Goal: Task Accomplishment & Management: Use online tool/utility

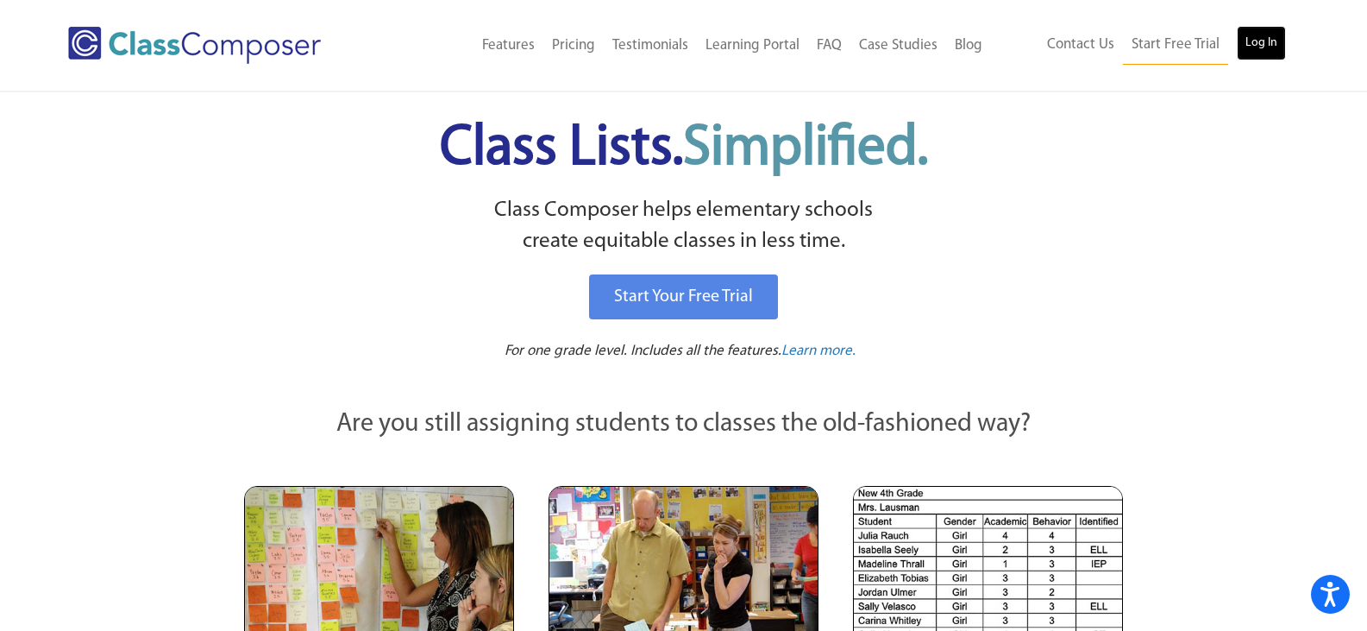
click at [1271, 40] on link "Log In" at bounding box center [1261, 43] width 49 height 35
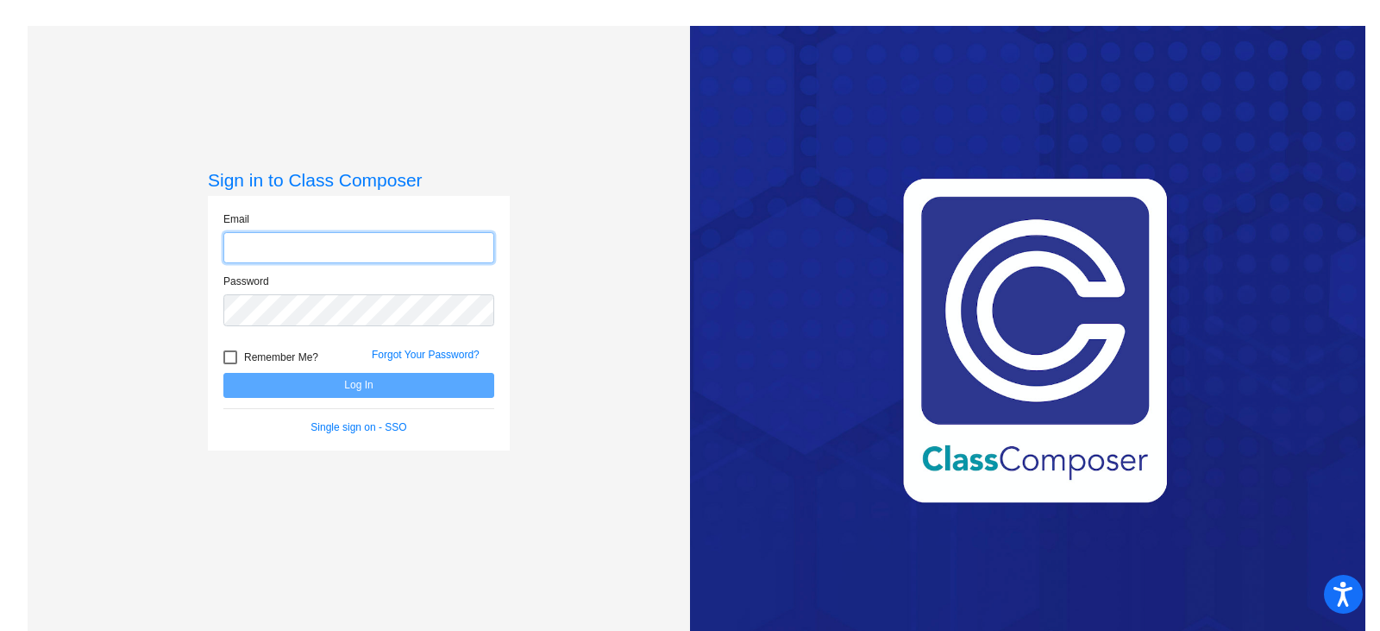
type input "jlemons@cnusd.k12.ca.us"
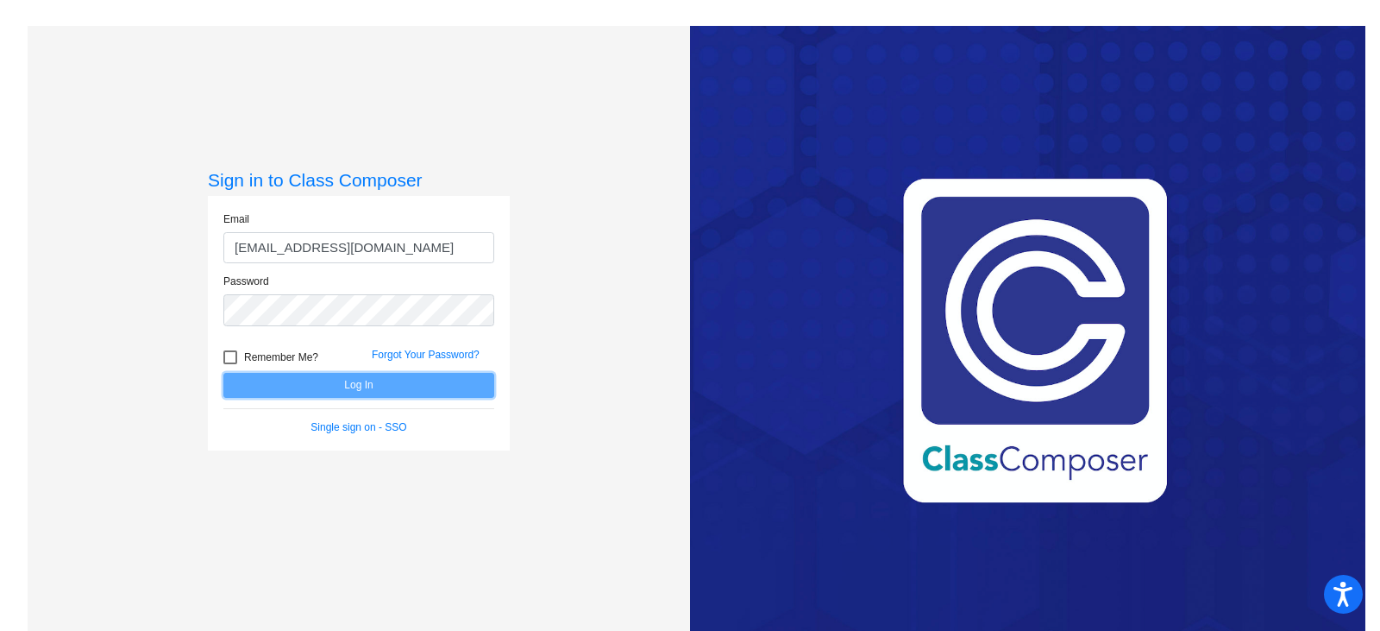
drag, startPoint x: 366, startPoint y: 385, endPoint x: 355, endPoint y: 380, distance: 11.2
click at [366, 385] on button "Log In" at bounding box center [358, 385] width 271 height 25
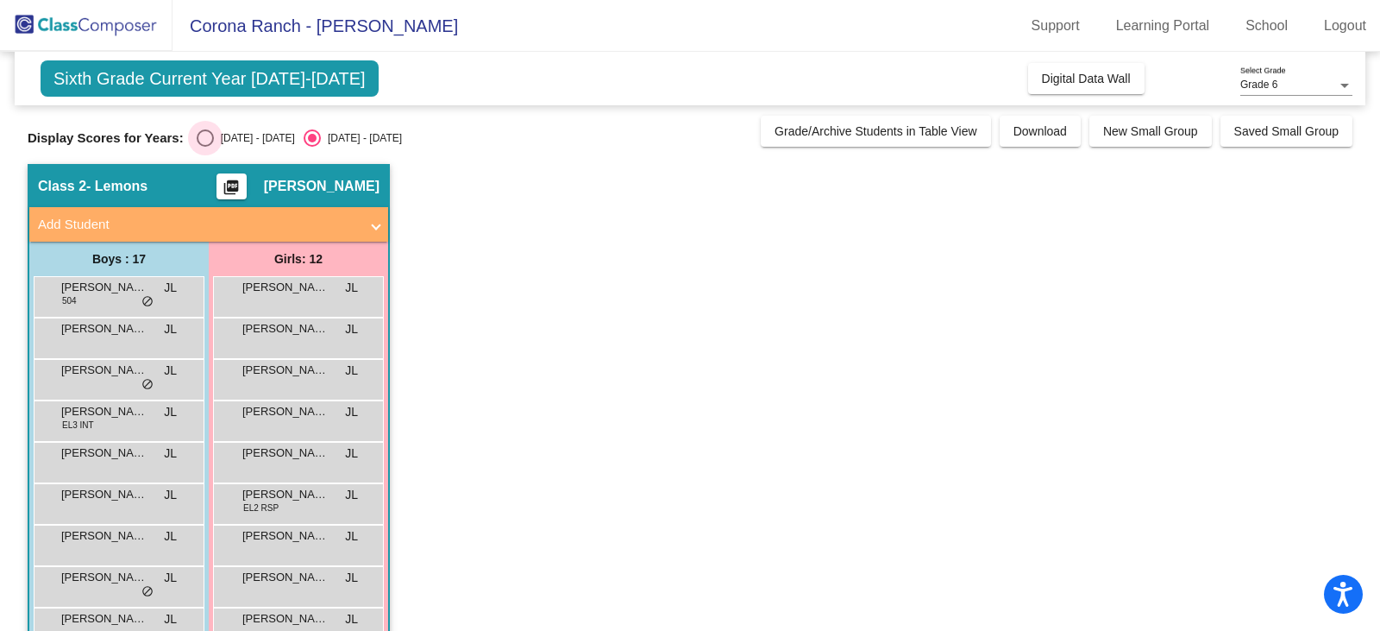
click at [208, 137] on div "Select an option" at bounding box center [205, 137] width 17 height 17
click at [205, 147] on input "2024 - 2025" at bounding box center [204, 147] width 1 height 1
radio input "true"
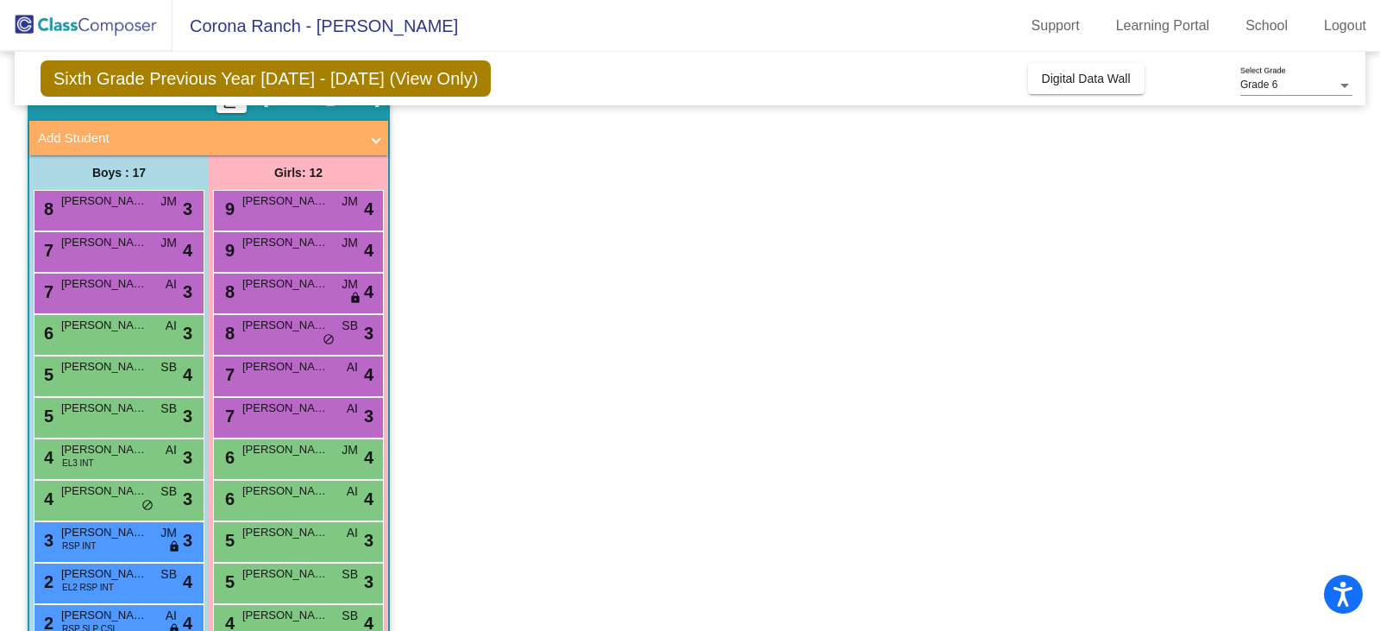
scroll to position [173, 0]
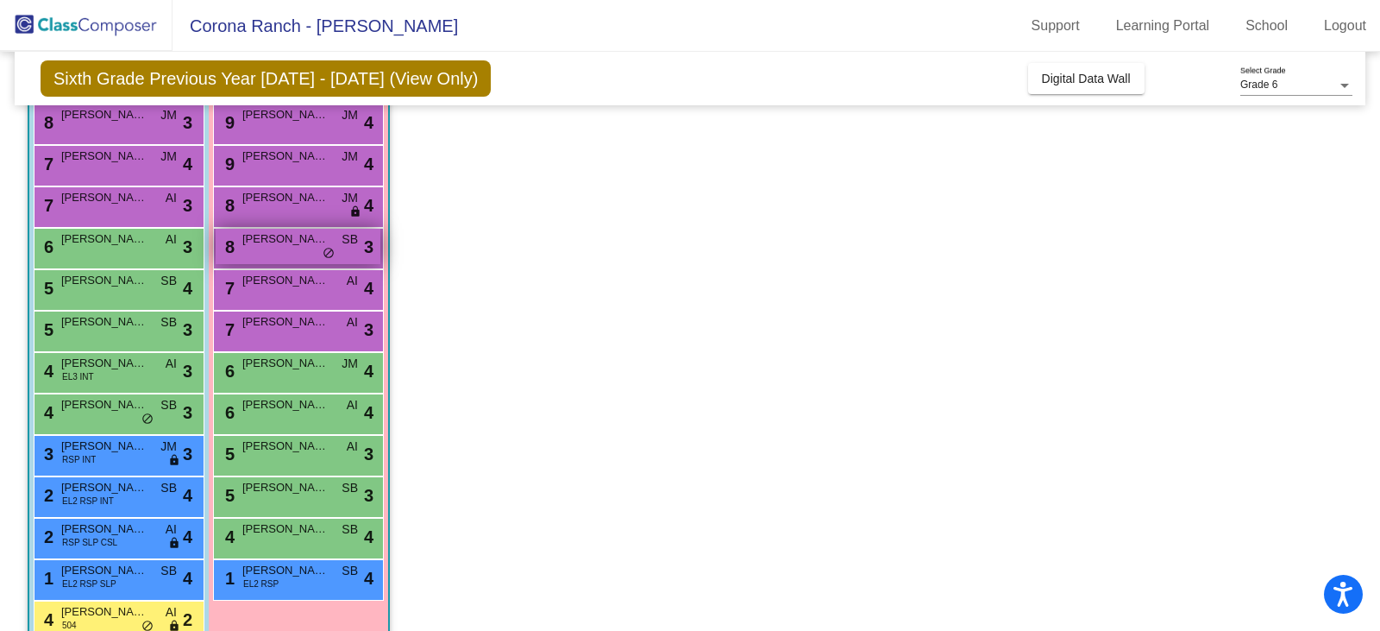
click at [329, 250] on span "do_not_disturb_alt" at bounding box center [329, 254] width 12 height 14
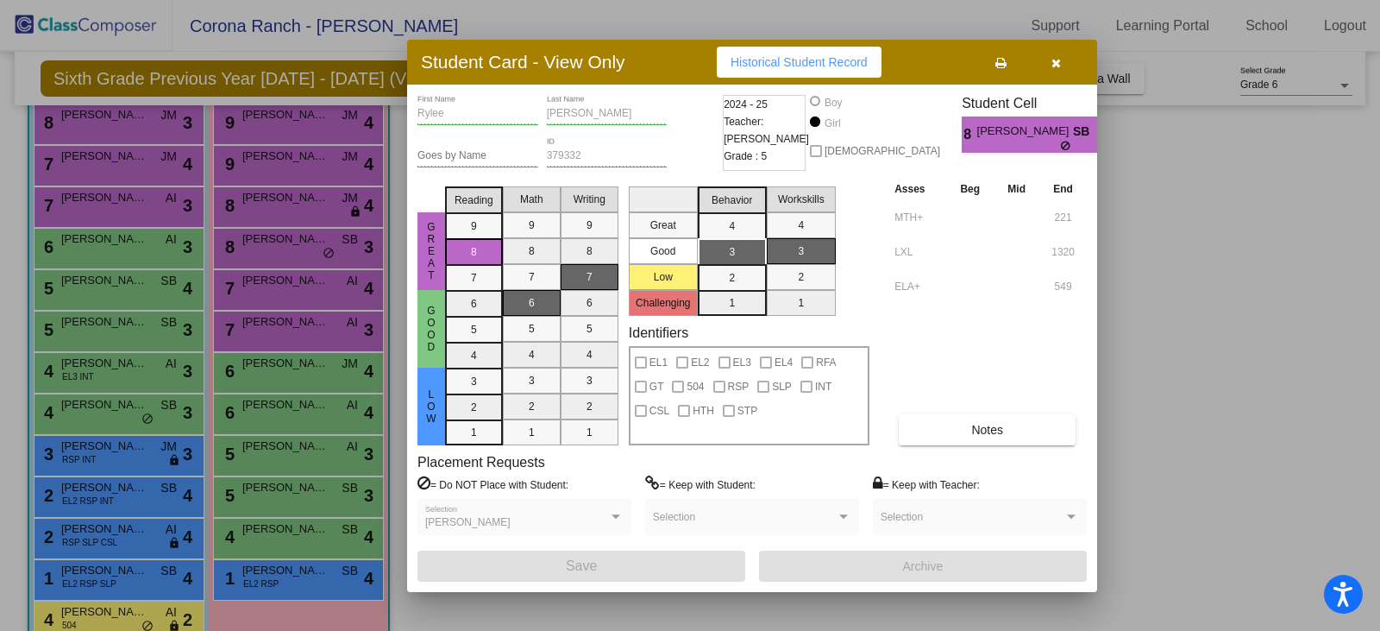
click at [1060, 62] on icon "button" at bounding box center [1055, 63] width 9 height 12
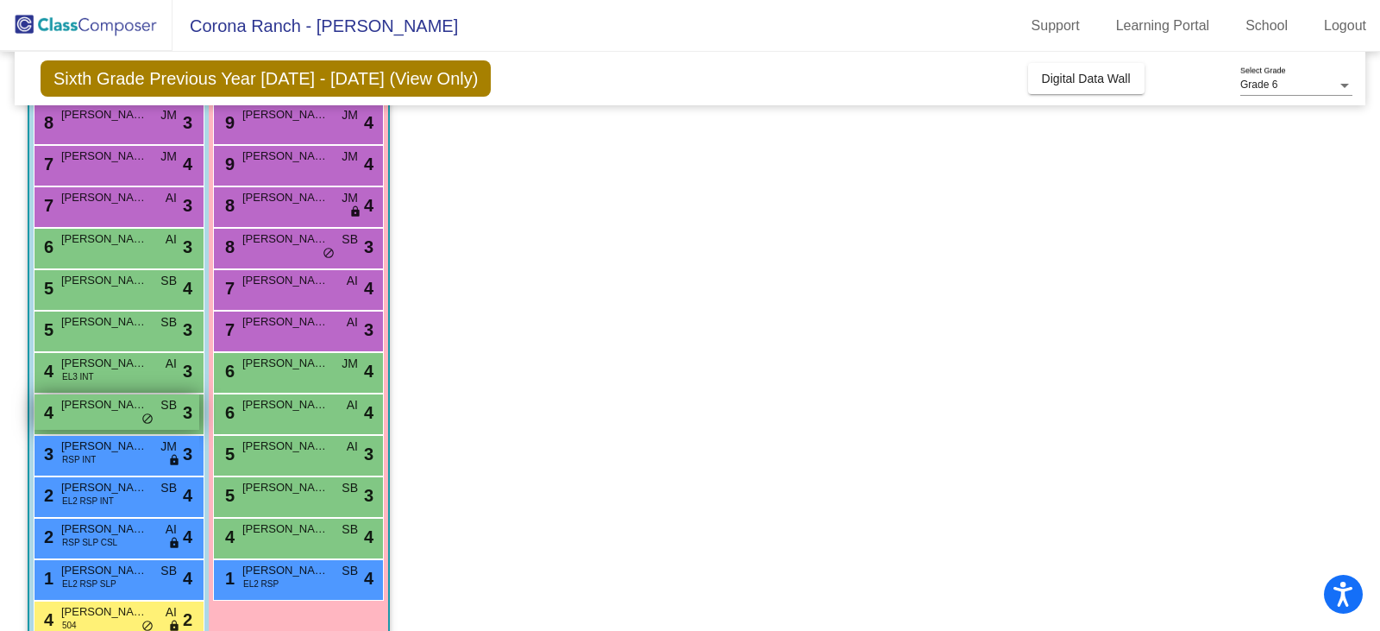
click at [128, 424] on div "4 Matthew Ortiz SB lock do_not_disturb_alt 3" at bounding box center [117, 411] width 165 height 35
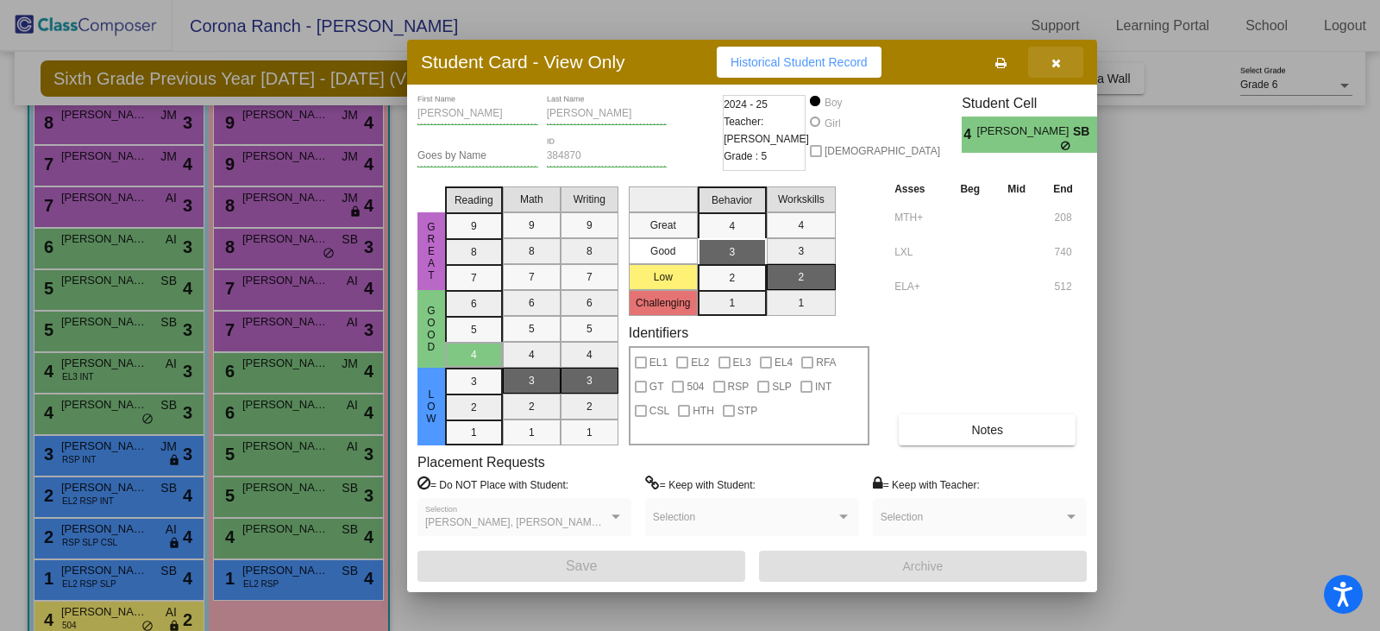
click at [1056, 60] on icon "button" at bounding box center [1055, 63] width 9 height 12
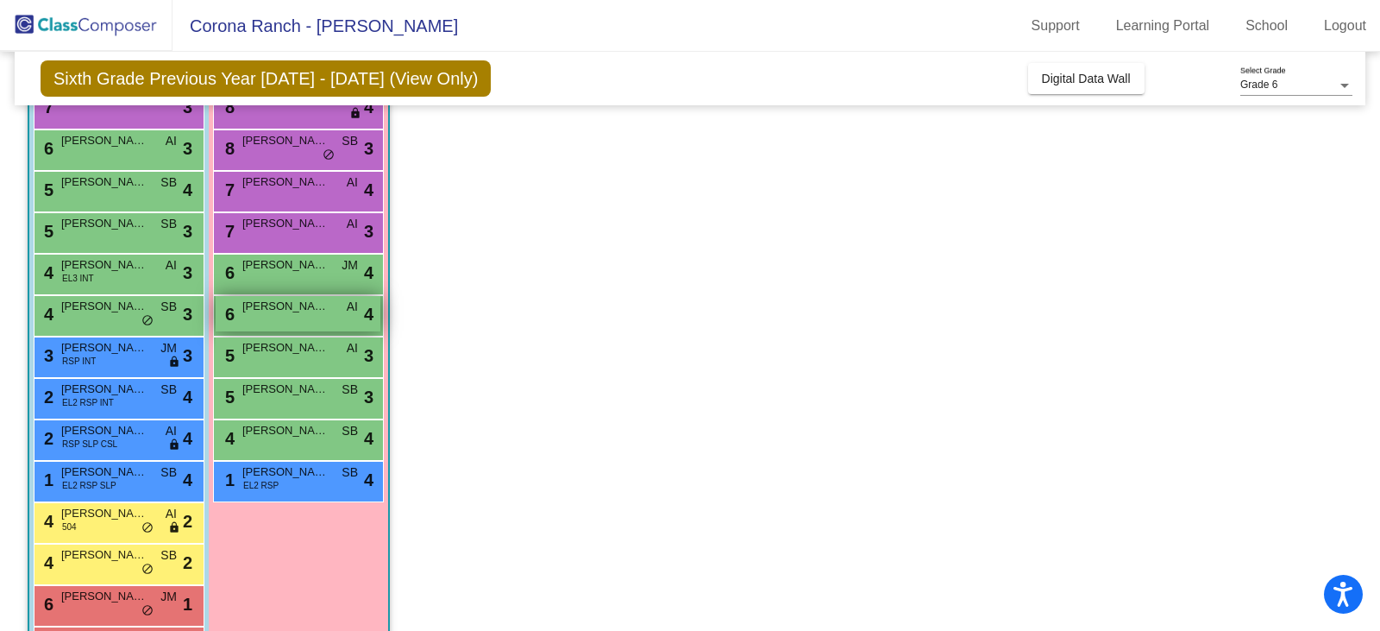
scroll to position [345, 0]
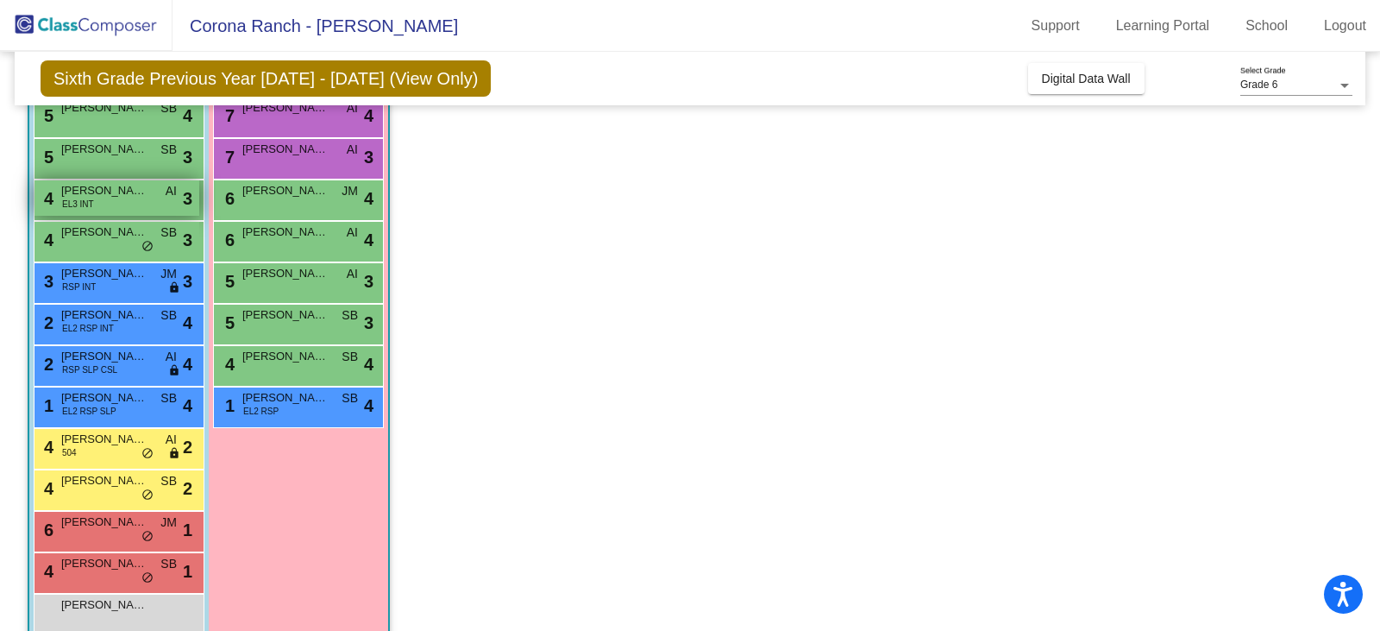
click at [98, 192] on span "David Villamil" at bounding box center [104, 190] width 86 height 17
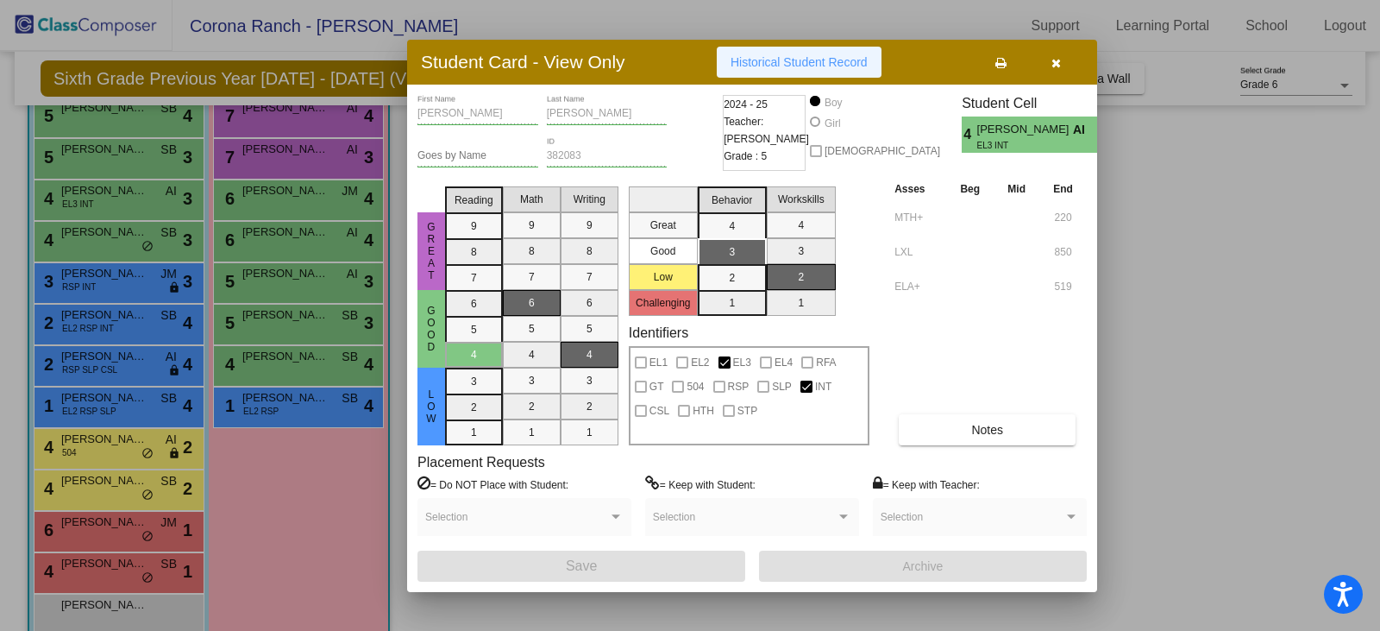
click at [789, 60] on span "Historical Student Record" at bounding box center [799, 62] width 137 height 14
